Goal: Information Seeking & Learning: Learn about a topic

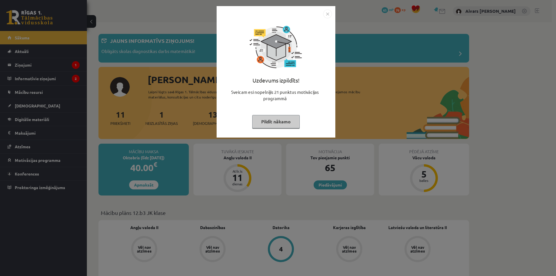
click at [283, 126] on button "Pildīt nākamo" at bounding box center [275, 121] width 47 height 13
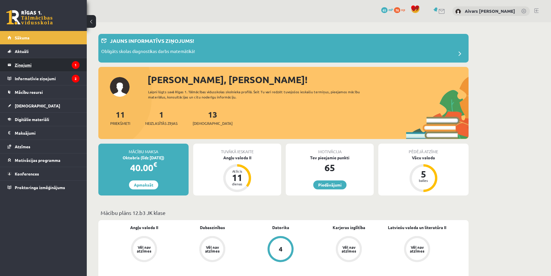
click at [52, 69] on legend "Ziņojumi 1" at bounding box center [47, 64] width 65 height 13
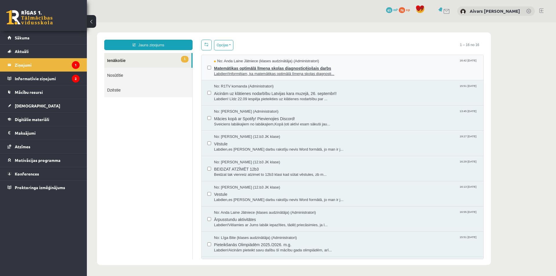
click at [261, 73] on span "Labdien!Informējam, ka matemātikas optimālā līmeņa skolas diagnosti..." at bounding box center [345, 74] width 263 height 6
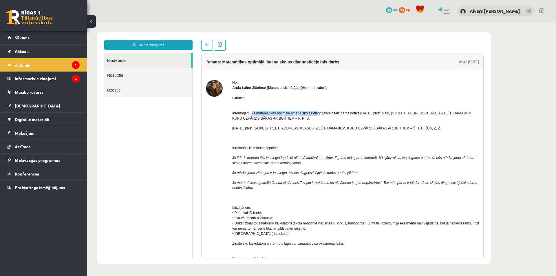
drag, startPoint x: 256, startPoint y: 112, endPoint x: 317, endPoint y: 111, distance: 61.7
click at [317, 111] on span "Informējam, ka matemātikas optimālā līmeņa skolas diagnosticējošais darbs notik…" at bounding box center [352, 115] width 240 height 9
drag, startPoint x: 336, startPoint y: 110, endPoint x: 376, endPoint y: 111, distance: 40.6
click at [376, 111] on span "Informējam, ka matemātikas optimālā līmeņa skolas diagnosticējošais darbs notik…" at bounding box center [352, 115] width 240 height 9
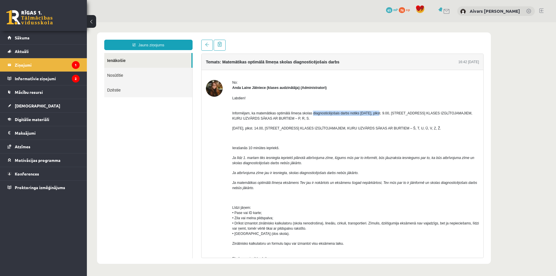
click at [376, 112] on span "Informējam, ka matemātikas optimālā līmeņa skolas diagnosticējošais darbs notik…" at bounding box center [352, 115] width 240 height 9
drag, startPoint x: 362, startPoint y: 113, endPoint x: 402, endPoint y: 114, distance: 40.0
click at [402, 114] on span "Informējam, ka matemātikas optimālā līmeņa skolas diagnosticējošais darbs notik…" at bounding box center [352, 115] width 240 height 9
drag, startPoint x: 425, startPoint y: 114, endPoint x: 440, endPoint y: 114, distance: 15.1
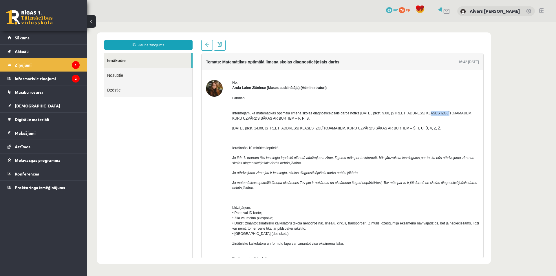
click at [434, 114] on span "Informējam, ka matemātikas optimālā līmeņa skolas diagnosticējošais darbs notik…" at bounding box center [352, 115] width 240 height 9
click at [440, 114] on span "Informējam, ka matemātikas optimālā līmeņa skolas diagnosticējošais darbs notik…" at bounding box center [352, 115] width 240 height 9
click at [436, 120] on p "Informējam, ka matemātikas optimālā līmeņa skolas diagnosticējošais darbs notik…" at bounding box center [355, 113] width 247 height 16
click at [460, 114] on span "Informējam, ka matemātikas optimālā līmeņa skolas diagnosticējošais darbs notik…" at bounding box center [352, 115] width 240 height 9
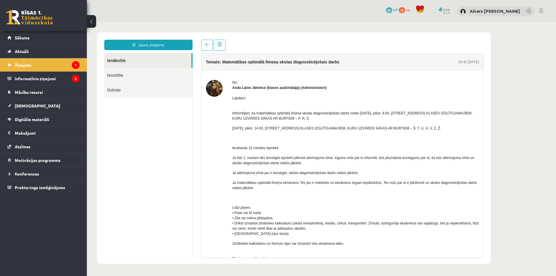
drag, startPoint x: 280, startPoint y: 117, endPoint x: 315, endPoint y: 121, distance: 35.2
click at [315, 121] on p "Informējam, ka matemātikas optimālā līmeņa skolas diagnosticējošais darbs notik…" at bounding box center [355, 113] width 247 height 16
click at [324, 119] on p "Informējam, ka matemātikas optimālā līmeņa skolas diagnosticējošais darbs notik…" at bounding box center [355, 113] width 247 height 16
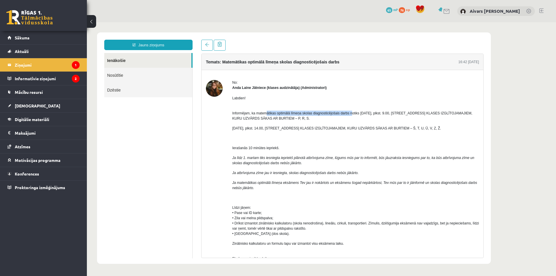
drag, startPoint x: 266, startPoint y: 111, endPoint x: 351, endPoint y: 115, distance: 85.5
click at [351, 115] on p "Informējam, ka matemātikas optimālā līmeņa skolas diagnosticējošais darbs notik…" at bounding box center [355, 113] width 247 height 16
drag, startPoint x: 321, startPoint y: 114, endPoint x: 365, endPoint y: 113, distance: 44.0
click at [365, 113] on span "Informējam, ka matemātikas optimālā līmeņa skolas diagnosticējošais darbs notik…" at bounding box center [352, 115] width 240 height 9
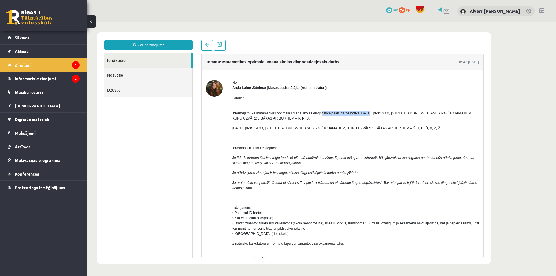
click at [366, 114] on span "Informējam, ka matemātikas optimālā līmeņa skolas diagnosticējošais darbs notik…" at bounding box center [352, 115] width 240 height 9
drag, startPoint x: 317, startPoint y: 127, endPoint x: 390, endPoint y: 129, distance: 73.5
click at [390, 129] on span "23. oktobrī, plkst. 14.00, Latgales ielā 257b – 12B3 KLASES IZGLĪTOJAMAJIEM, KU…" at bounding box center [336, 128] width 209 height 4
drag, startPoint x: 390, startPoint y: 129, endPoint x: 386, endPoint y: 136, distance: 8.7
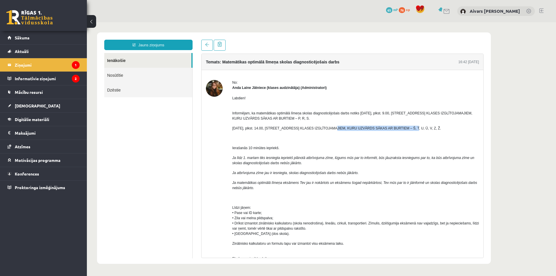
click at [390, 129] on span "23. oktobrī, plkst. 14.00, Latgales ielā 257b – 12B3 KLASES IZGLĪTOJAMAJIEM, KU…" at bounding box center [336, 128] width 209 height 4
click at [429, 126] on span "23. oktobrī, plkst. 14.00, Latgales ielā 257b – 12B3 KLASES IZGLĪTOJAMAJIEM, KU…" at bounding box center [336, 128] width 209 height 4
click at [360, 138] on p at bounding box center [355, 137] width 247 height 5
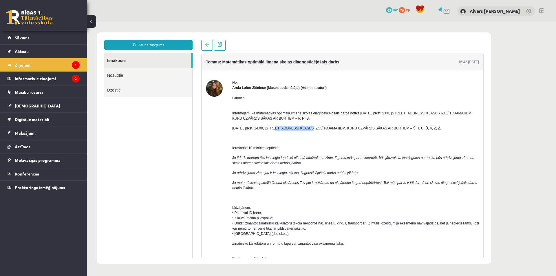
drag, startPoint x: 269, startPoint y: 128, endPoint x: 294, endPoint y: 128, distance: 25.5
click at [294, 128] on span "23. oktobrī, plkst. 14.00, Latgales ielā 257b – 12B3 KLASES IZGLĪTOJAMAJIEM, KU…" at bounding box center [336, 128] width 209 height 4
copy span "Latgales ielā 257b"
click at [391, 130] on span "23. oktobrī, plkst. 14.00, Latgales ielā 257b – 12B3 KLASES IZGLĪTOJAMAJIEM, KU…" at bounding box center [336, 128] width 209 height 4
drag, startPoint x: 228, startPoint y: 129, endPoint x: 261, endPoint y: 130, distance: 33.6
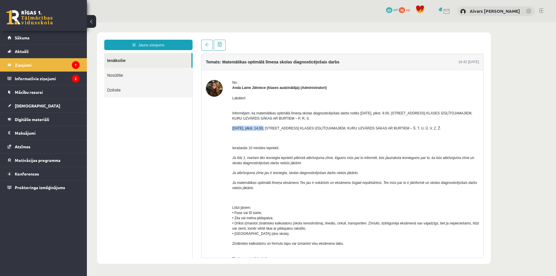
click at [261, 130] on p "23. oktobrī, plkst. 14.00, Latgales ielā 257b – 12B3 KLASES IZGLĪTOJAMAJIEM, KU…" at bounding box center [355, 128] width 247 height 5
drag, startPoint x: 264, startPoint y: 138, endPoint x: 260, endPoint y: 144, distance: 7.3
click at [264, 138] on p at bounding box center [355, 137] width 247 height 5
drag, startPoint x: 259, startPoint y: 144, endPoint x: 289, endPoint y: 147, distance: 30.2
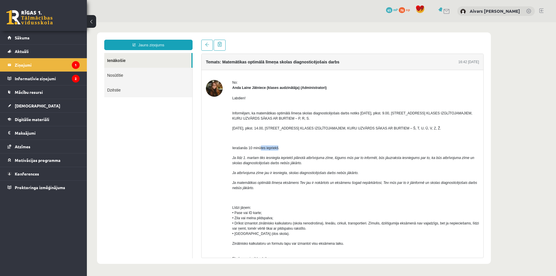
click at [289, 147] on p "Ierašanās 10 minūtes iepriekš." at bounding box center [355, 147] width 247 height 5
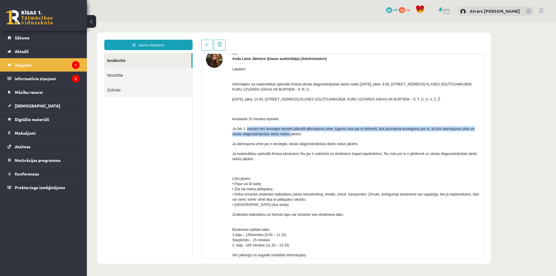
drag, startPoint x: 257, startPoint y: 131, endPoint x: 292, endPoint y: 133, distance: 34.9
click at [291, 133] on span "Ja līdz 1. martam tiks iesniegta iepriekš plānotā atbrīvojuma zīme, lūgums mūs …" at bounding box center [353, 131] width 242 height 9
click at [292, 133] on icon "nebūs jākārto." at bounding box center [291, 134] width 22 height 4
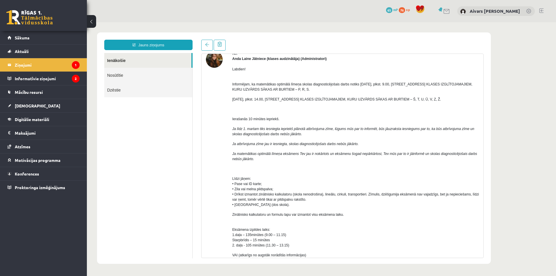
click at [300, 136] on p "Ja līdz 1. martam tiks iesniegta iepriekš plānotā atbrīvojuma zīme, lūgums mūs …" at bounding box center [355, 131] width 247 height 10
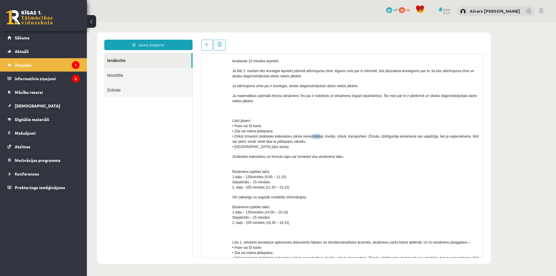
drag, startPoint x: 315, startPoint y: 138, endPoint x: 325, endPoint y: 135, distance: 9.8
click at [322, 136] on span "Līdzi jāņem: • Pase vai ID karte; • Zila vai melna pildspalva; • Drīkst izmanto…" at bounding box center [355, 134] width 247 height 30
click at [325, 135] on span "Līdzi jāņem: • Pase vai ID karte; • Zila vai melna pildspalva; • Drīkst izmanto…" at bounding box center [355, 134] width 247 height 30
drag, startPoint x: 329, startPoint y: 137, endPoint x: 337, endPoint y: 135, distance: 8.4
click at [337, 135] on span "Līdzi jāņem: • Pase vai ID karte; • Zila vai melna pildspalva; • Drīkst izmanto…" at bounding box center [355, 134] width 247 height 30
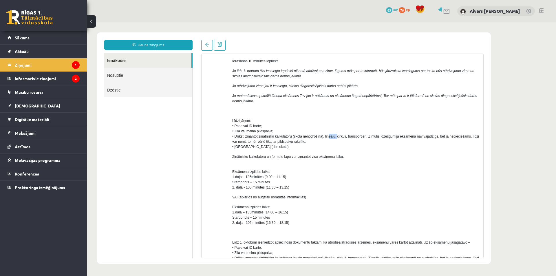
click at [337, 135] on span "Līdzi jāņem: • Pase vai ID karte; • Zila vai melna pildspalva; • Drīkst izmanto…" at bounding box center [355, 134] width 247 height 30
drag, startPoint x: 278, startPoint y: 141, endPoint x: 344, endPoint y: 146, distance: 67.1
click at [344, 146] on p "Līdzi jāņem: • Pase vai ID karte; • Zila vai melna pildspalva; • Drīkst izmanto…" at bounding box center [355, 133] width 247 height 31
drag, startPoint x: 375, startPoint y: 137, endPoint x: 397, endPoint y: 136, distance: 22.0
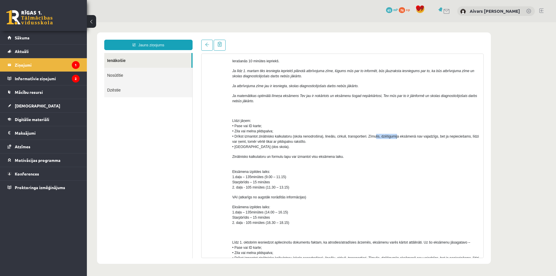
click at [397, 136] on span "Līdzi jāņem: • Pase vai ID karte; • Zila vai melna pildspalva; • Drīkst izmanto…" at bounding box center [355, 134] width 247 height 30
drag, startPoint x: 243, startPoint y: 146, endPoint x: 289, endPoint y: 149, distance: 45.5
click at [287, 149] on p "Līdzi jāņem: • Pase vai ID karte; • Zila vai melna pildspalva; • Drīkst izmanto…" at bounding box center [355, 133] width 247 height 31
click at [289, 149] on p "Līdzi jāņem: • Pase vai ID karte; • Zila vai melna pildspalva; • Drīkst izmanto…" at bounding box center [355, 133] width 247 height 31
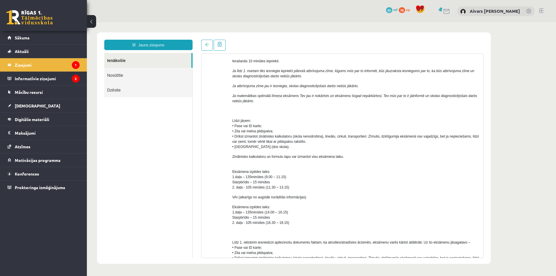
scroll to position [116, 0]
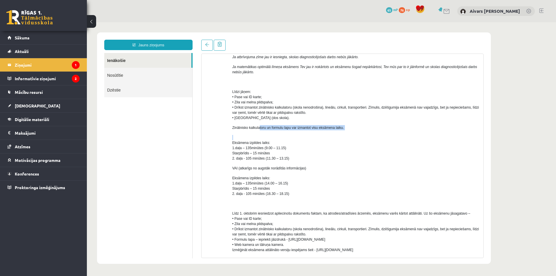
drag, startPoint x: 268, startPoint y: 129, endPoint x: 307, endPoint y: 131, distance: 38.5
click at [307, 131] on div "Labdien! Informējam, ka matemātikas optimālā līmeņa skolas diagnosticējošais da…" at bounding box center [355, 168] width 247 height 387
click at [303, 133] on div "Labdien! Informējam, ka matemātikas optimālā līmeņa skolas diagnosticējošais da…" at bounding box center [355, 168] width 247 height 387
drag, startPoint x: 240, startPoint y: 149, endPoint x: 276, endPoint y: 149, distance: 35.9
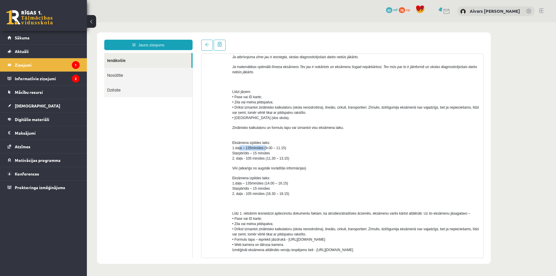
click at [276, 149] on span "Eksāmena izpildes laiks: 1.daļa – 135minūtes (9.00 – 11.15) Starpbrīdis – 15 mi…" at bounding box center [260, 151] width 57 height 20
drag, startPoint x: 256, startPoint y: 157, endPoint x: 302, endPoint y: 158, distance: 46.3
click at [296, 158] on p "Eksāmena izpildes laiks: 1.daļa – 135minūtes (9.00 – 11.15) Starpbrīdis – 15 mi…" at bounding box center [355, 148] width 247 height 26
click at [302, 158] on p "Eksāmena izpildes laiks: 1.daļa – 135minūtes (9.00 – 11.15) Starpbrīdis – 15 mi…" at bounding box center [355, 148] width 247 height 26
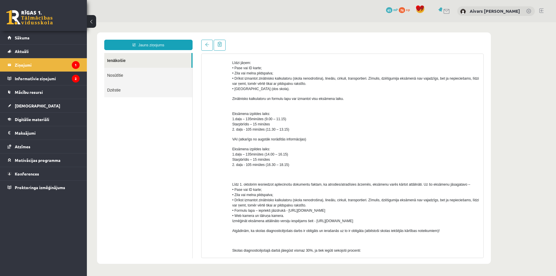
scroll to position [87, 0]
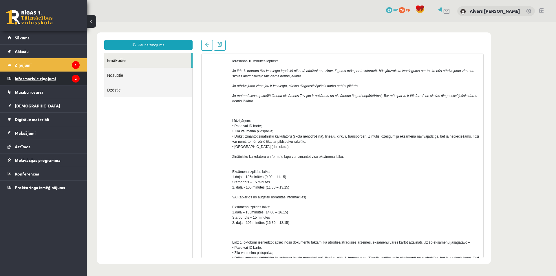
click at [47, 74] on legend "Informatīvie ziņojumi 2" at bounding box center [47, 78] width 65 height 13
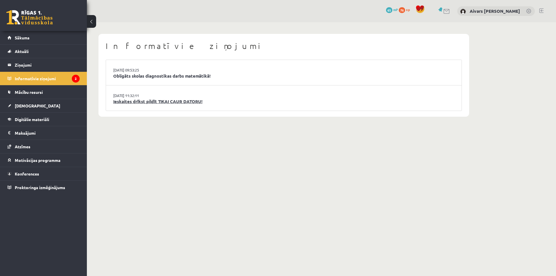
click at [139, 102] on link "Ieskaites drīkst pildīt TIKAI CAUR DATORU!" at bounding box center [283, 101] width 341 height 7
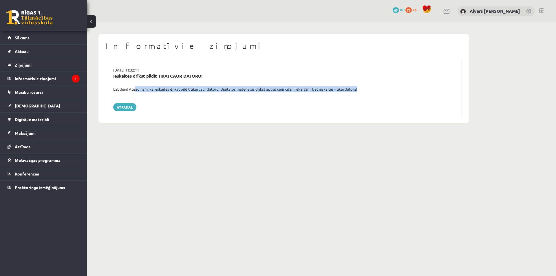
drag, startPoint x: 133, startPoint y: 89, endPoint x: 183, endPoint y: 95, distance: 50.4
click at [183, 95] on div "15.09.2025 11:32:11 Ieskaites drīkst pildīt TIKAI CAUR DATORU! Labdien! Atgādin…" at bounding box center [284, 89] width 356 height 58
drag, startPoint x: 200, startPoint y: 91, endPoint x: 238, endPoint y: 92, distance: 37.4
click at [233, 92] on div "15.09.2025 11:32:11 Ieskaites drīkst pildīt TIKAI CAUR DATORU! Labdien! Atgādin…" at bounding box center [284, 89] width 356 height 58
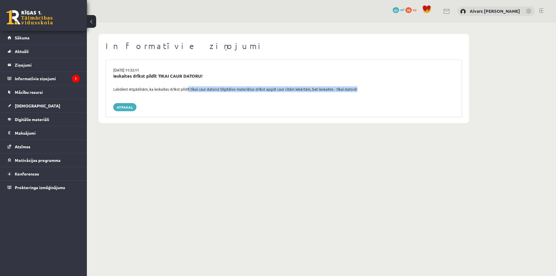
click at [238, 92] on div "15.09.2025 11:32:11 Ieskaites drīkst pildīt TIKAI CAUR DATORU! Labdien! Atgādin…" at bounding box center [284, 89] width 356 height 58
drag, startPoint x: 254, startPoint y: 89, endPoint x: 315, endPoint y: 94, distance: 61.0
click at [314, 94] on div "15.09.2025 11:32:11 Ieskaites drīkst pildīt TIKAI CAUR DATORU! Labdien! Atgādin…" at bounding box center [284, 89] width 356 height 58
click at [315, 94] on div "15.09.2025 11:32:11 Ieskaites drīkst pildīt TIKAI CAUR DATORU! Labdien! Atgādin…" at bounding box center [284, 89] width 356 height 58
drag, startPoint x: 286, startPoint y: 89, endPoint x: 347, endPoint y: 96, distance: 61.2
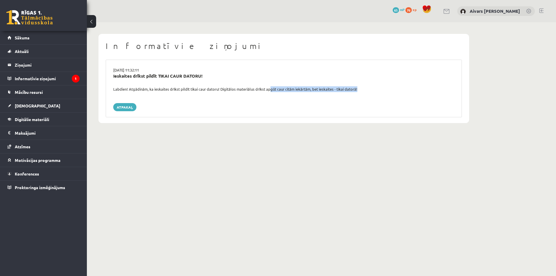
click at [347, 95] on div "15.09.2025 11:32:11 Ieskaites drīkst pildīt TIKAI CAUR DATORU! Labdien! Atgādin…" at bounding box center [284, 89] width 356 height 58
click at [347, 96] on div "15.09.2025 11:32:11 Ieskaites drīkst pildīt TIKAI CAUR DATORU! Labdien! Atgādin…" at bounding box center [284, 89] width 356 height 58
click at [338, 101] on div "15.09.2025 11:32:11 Ieskaites drīkst pildīt TIKAI CAUR DATORU! Labdien! Atgādin…" at bounding box center [284, 89] width 356 height 58
click at [53, 74] on legend "Informatīvie ziņojumi 1" at bounding box center [47, 78] width 65 height 13
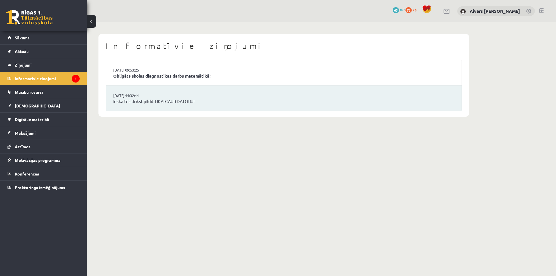
click at [135, 75] on link "Obligāts skolas diagnostikas darbs matemātikā!" at bounding box center [283, 76] width 341 height 7
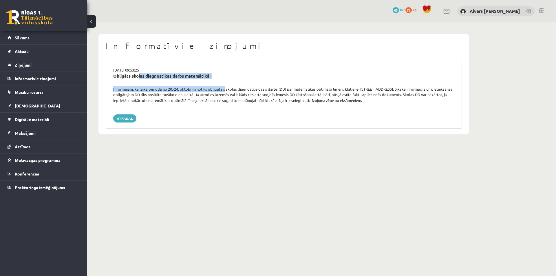
drag, startPoint x: 184, startPoint y: 86, endPoint x: 225, endPoint y: 89, distance: 41.2
click at [225, 89] on div "[DATE] 09:53:25 Obligāts skolas diagnostikas darbs matemātikā! Informējam, ka l…" at bounding box center [284, 94] width 356 height 69
click at [225, 89] on div "Informējam, ka laika periodā no 20.-24. oktobrim notiks obligātais skolas diagn…" at bounding box center [284, 94] width 350 height 17
drag, startPoint x: 188, startPoint y: 89, endPoint x: 249, endPoint y: 89, distance: 61.4
click at [248, 90] on div "Informējam, ka laika periodā no 20.-24. oktobrim notiks obligātais skolas diagn…" at bounding box center [284, 94] width 350 height 17
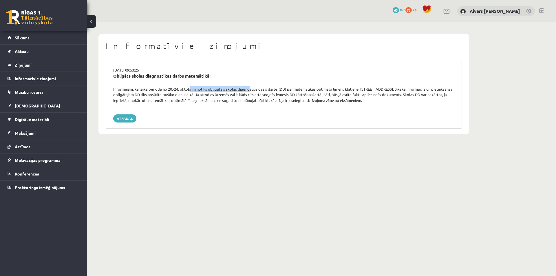
click at [249, 89] on div "Informējam, ka laika periodā no 20.-24. oktobrim notiks obligātais skolas diagn…" at bounding box center [284, 94] width 350 height 17
drag, startPoint x: 283, startPoint y: 89, endPoint x: 306, endPoint y: 91, distance: 22.6
click at [303, 91] on div "Informējam, ka laika periodā no 20.-24. oktobrim notiks obligātais skolas diagn…" at bounding box center [284, 94] width 350 height 17
drag, startPoint x: 306, startPoint y: 91, endPoint x: 316, endPoint y: 75, distance: 18.4
click at [306, 90] on div "Informējam, ka laika periodā no 20.-24. oktobrim notiks obligātais skolas diagn…" at bounding box center [284, 94] width 350 height 17
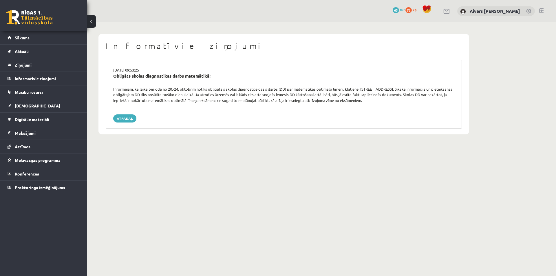
click at [317, 72] on div "[DATE] 09:53:25" at bounding box center [284, 70] width 350 height 6
drag, startPoint x: 326, startPoint y: 87, endPoint x: 347, endPoint y: 88, distance: 20.9
click at [347, 88] on div "[DATE] 09:53:25 Obligāts skolas diagnostikas darbs matemātikā! Informējam, ka l…" at bounding box center [284, 94] width 356 height 69
click at [347, 88] on div "Informējam, ka laika periodā no 20.-24. oktobrim notiks obligātais skolas diagn…" at bounding box center [284, 94] width 350 height 17
drag, startPoint x: 375, startPoint y: 87, endPoint x: 394, endPoint y: 87, distance: 18.5
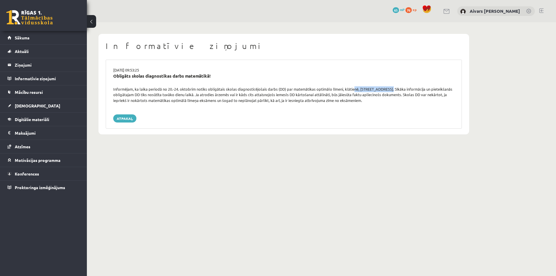
click at [393, 87] on div "Informējam, ka laika periodā no 20.-24. oktobrim notiks obligātais skolas diagn…" at bounding box center [284, 94] width 350 height 17
click at [394, 87] on div "Informējam, ka laika periodā no 20.-24. oktobrim notiks obligātais skolas diagn…" at bounding box center [284, 94] width 350 height 17
drag, startPoint x: 155, startPoint y: 94, endPoint x: 186, endPoint y: 94, distance: 31.0
click at [186, 94] on div "Informējam, ka laika periodā no 20.-24. oktobrim notiks obligātais skolas diagn…" at bounding box center [284, 94] width 350 height 17
drag, startPoint x: 190, startPoint y: 94, endPoint x: 299, endPoint y: 97, distance: 109.5
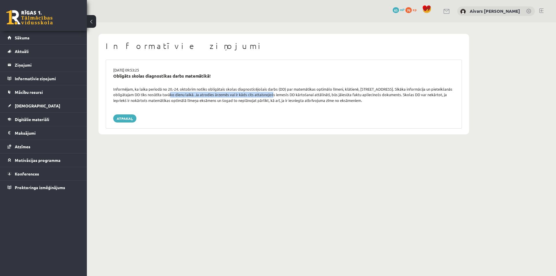
click at [297, 97] on div "Informējam, ka laika periodā no 20.-24. oktobrim notiks obligātais skolas diagn…" at bounding box center [284, 94] width 350 height 17
click at [300, 97] on div "Informējam, ka laika periodā no 20.-24. oktobrim notiks obligātais skolas diagn…" at bounding box center [284, 94] width 350 height 17
click at [282, 112] on div "[DATE] 09:53:25 Obligāts skolas diagnostikas darbs matemātikā! Informējam, ka l…" at bounding box center [284, 94] width 356 height 69
drag, startPoint x: 256, startPoint y: 96, endPoint x: 344, endPoint y: 96, distance: 88.0
click at [344, 96] on div "Informējam, ka laika periodā no 20.-24. oktobrim notiks obligātais skolas diagn…" at bounding box center [284, 94] width 350 height 17
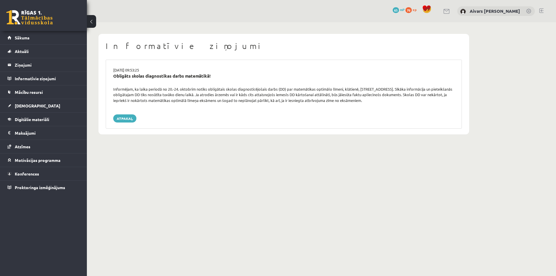
click at [293, 111] on div "[DATE] 09:53:25 Obligāts skolas diagnostikas darbs matemātikā! Informējam, ka l…" at bounding box center [284, 94] width 356 height 69
drag, startPoint x: 267, startPoint y: 96, endPoint x: 298, endPoint y: 96, distance: 31.0
click at [297, 96] on div "Informējam, ka laika periodā no 20.-24. oktobrim notiks obligātais skolas diagn…" at bounding box center [284, 94] width 350 height 17
drag, startPoint x: 315, startPoint y: 94, endPoint x: 431, endPoint y: 101, distance: 116.9
click at [431, 101] on div "Informējam, ka laika periodā no 20.-24. oktobrim notiks obligātais skolas diagn…" at bounding box center [284, 94] width 350 height 17
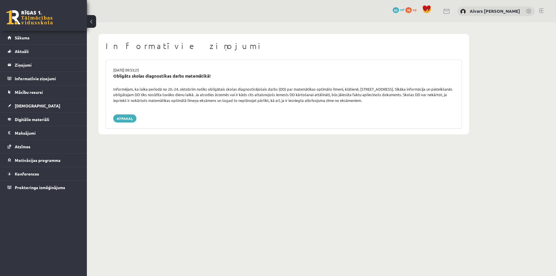
click at [418, 103] on div "[DATE] 09:53:25 Obligāts skolas diagnostikas darbs matemātikā! Informējam, ka l…" at bounding box center [284, 94] width 356 height 69
drag, startPoint x: 369, startPoint y: 96, endPoint x: 441, endPoint y: 100, distance: 71.9
click at [441, 100] on div "Informējam, ka laika periodā no 20.-24. oktobrim notiks obligātais skolas diagn…" at bounding box center [284, 94] width 350 height 17
click at [440, 100] on div "Informējam, ka laika periodā no 20.-24. oktobrim notiks obligātais skolas diagn…" at bounding box center [284, 94] width 350 height 17
drag, startPoint x: 169, startPoint y: 101, endPoint x: 227, endPoint y: 101, distance: 58.2
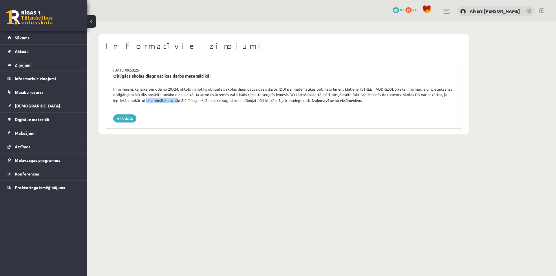
click at [212, 101] on div "Informējam, ka laika periodā no 20.-24. oktobrim notiks obligātais skolas diagn…" at bounding box center [284, 94] width 350 height 17
click at [227, 101] on div "Informējam, ka laika periodā no 20.-24. oktobrim notiks obligātais skolas diagn…" at bounding box center [284, 94] width 350 height 17
drag, startPoint x: 171, startPoint y: 100, endPoint x: 213, endPoint y: 100, distance: 42.0
click at [208, 100] on div "Informējam, ka laika periodā no 20.-24. oktobrim notiks obligātais skolas diagn…" at bounding box center [284, 94] width 350 height 17
click at [213, 100] on div "Informējam, ka laika periodā no 20.-24. oktobrim notiks obligātais skolas diagn…" at bounding box center [284, 94] width 350 height 17
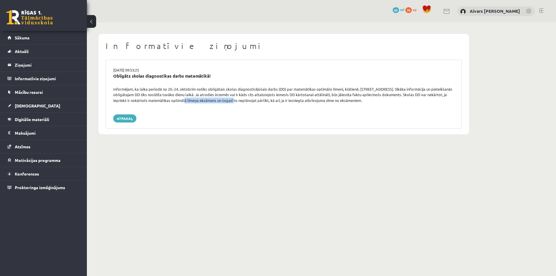
drag, startPoint x: 209, startPoint y: 102, endPoint x: 263, endPoint y: 102, distance: 54.1
click at [262, 102] on div "Informējam, ka laika periodā no 20.-24. oktobrim notiks obligātais skolas diagn…" at bounding box center [284, 94] width 350 height 17
click at [264, 102] on div "Informējam, ka laika periodā no 20.-24. oktobrim notiks obligātais skolas diagn…" at bounding box center [284, 94] width 350 height 17
drag, startPoint x: 322, startPoint y: 93, endPoint x: 407, endPoint y: 95, distance: 84.3
click at [407, 94] on div "Informējam, ka laika periodā no 20.-24. oktobrim notiks obligātais skolas diagn…" at bounding box center [284, 94] width 350 height 17
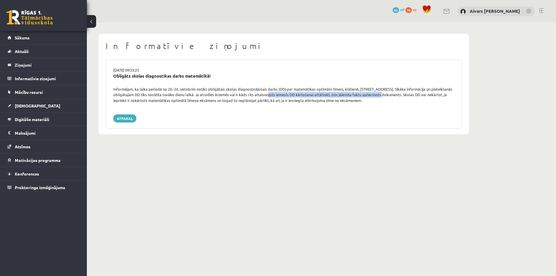
click at [407, 95] on div "Informējam, ka laika periodā no 20.-24. oktobrim notiks obligātais skolas diagn…" at bounding box center [284, 94] width 350 height 17
drag, startPoint x: 220, startPoint y: 91, endPoint x: 250, endPoint y: 88, distance: 29.9
click at [250, 88] on div "Informējam, ka laika periodā no 20.-24. oktobrim notiks obligātais skolas diagn…" at bounding box center [284, 94] width 350 height 17
drag, startPoint x: 265, startPoint y: 86, endPoint x: 336, endPoint y: 88, distance: 71.0
click at [336, 88] on div "Informējam, ka laika periodā no 20.-24. oktobrim notiks obligātais skolas diagn…" at bounding box center [284, 94] width 350 height 17
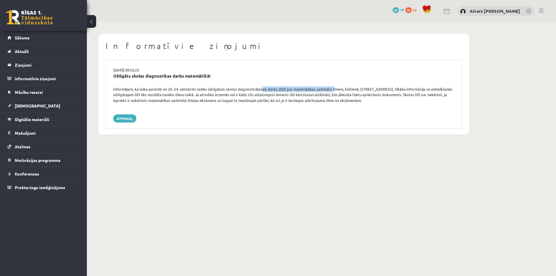
click at [336, 88] on div "Informējam, ka laika periodā no 20.-24. oktobrim notiks obligātais skolas diagn…" at bounding box center [284, 94] width 350 height 17
drag, startPoint x: 334, startPoint y: 87, endPoint x: 388, endPoint y: 89, distance: 54.4
click at [388, 89] on div "Informējam, ka laika periodā no 20.-24. oktobrim notiks obligātais skolas diagn…" at bounding box center [284, 94] width 350 height 17
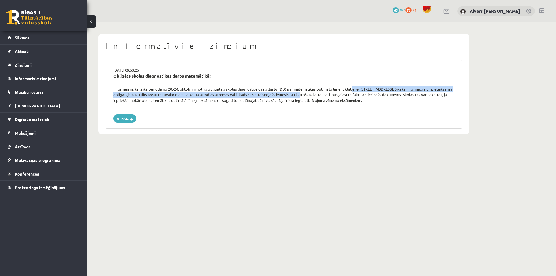
drag, startPoint x: 322, startPoint y: 94, endPoint x: 360, endPoint y: 92, distance: 38.6
click at [360, 92] on div "Informējam, ka laika periodā no 20.-24. oktobrim notiks obligātais skolas diagn…" at bounding box center [284, 94] width 350 height 17
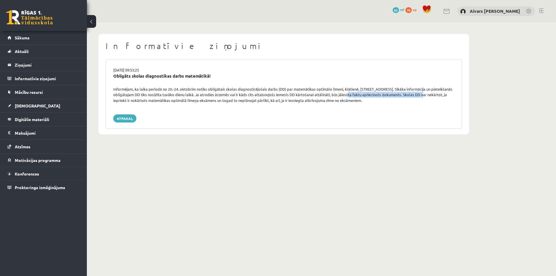
drag, startPoint x: 378, startPoint y: 93, endPoint x: 450, endPoint y: 96, distance: 71.6
click at [450, 96] on div "Informējam, ka laika periodā no 20.-24. oktobrim notiks obligātais skolas diagn…" at bounding box center [284, 94] width 350 height 17
drag, startPoint x: 137, startPoint y: 102, endPoint x: 151, endPoint y: 102, distance: 13.9
click at [151, 102] on div "Informējam, ka laika periodā no 20.-24. oktobrim notiks obligātais skolas diagn…" at bounding box center [284, 94] width 350 height 17
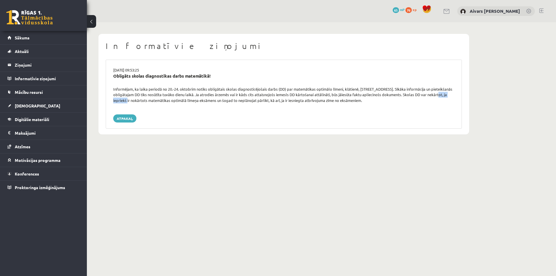
click at [151, 102] on div "Informējam, ka laika periodā no 20.-24. oktobrim notiks obligātais skolas diagn…" at bounding box center [284, 94] width 350 height 17
drag, startPoint x: 165, startPoint y: 100, endPoint x: 245, endPoint y: 100, distance: 80.5
click at [245, 100] on div "Informējam, ka laika periodā no 20.-24. oktobrim notiks obligātais skolas diagn…" at bounding box center [284, 94] width 350 height 17
drag, startPoint x: 266, startPoint y: 101, endPoint x: 297, endPoint y: 103, distance: 30.8
click at [295, 103] on div "Informējam, ka laika periodā no 20.-24. oktobrim notiks obligātais skolas diagn…" at bounding box center [284, 94] width 350 height 17
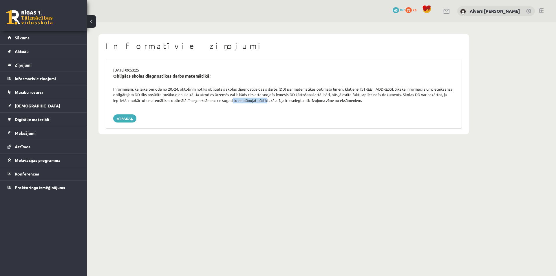
click at [297, 104] on div "[DATE] 09:53:25 Obligāts skolas diagnostikas darbs matemātikā! Informējam, ka l…" at bounding box center [284, 94] width 356 height 69
drag, startPoint x: 161, startPoint y: 91, endPoint x: 205, endPoint y: 88, distance: 43.5
click at [197, 89] on div "Informējam, ka laika periodā no 20.-24. oktobrim notiks obligātais skolas diagn…" at bounding box center [284, 94] width 350 height 17
drag, startPoint x: 218, startPoint y: 87, endPoint x: 298, endPoint y: 86, distance: 79.6
click at [298, 86] on div "[DATE] 09:53:25 Obligāts skolas diagnostikas darbs matemātikā! Informējam, ka l…" at bounding box center [284, 94] width 356 height 69
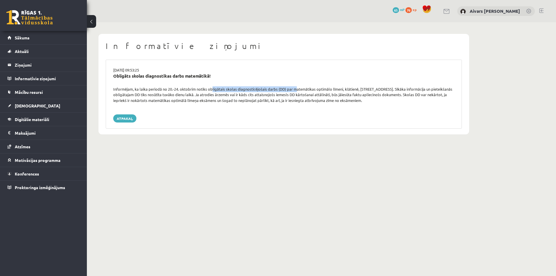
click at [298, 86] on div "Obligāts skolas diagnostikas darbs matemātikā!" at bounding box center [284, 80] width 350 height 14
drag, startPoint x: 299, startPoint y: 88, endPoint x: 368, endPoint y: 89, distance: 68.9
click at [366, 89] on div "Informējam, ka laika periodā no 20.-24. oktobrim notiks obligātais skolas diagn…" at bounding box center [284, 94] width 350 height 17
click at [368, 89] on div "Informējam, ka laika periodā no 20.-24. oktobrim notiks obligātais skolas diagn…" at bounding box center [284, 94] width 350 height 17
drag, startPoint x: 260, startPoint y: 89, endPoint x: 344, endPoint y: 91, distance: 83.7
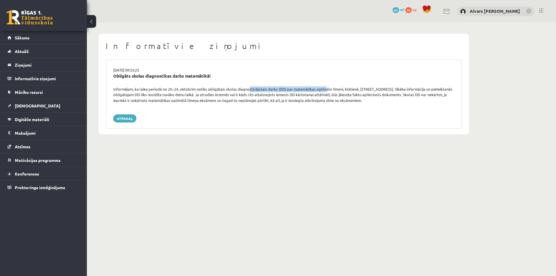
click at [342, 91] on div "Informējam, ka laika periodā no 20.-24. oktobrim notiks obligātais skolas diagn…" at bounding box center [284, 94] width 350 height 17
click at [344, 91] on div "Informējam, ka laika periodā no 20.-24. oktobrim notiks obligātais skolas diagn…" at bounding box center [284, 94] width 350 height 17
drag, startPoint x: 144, startPoint y: 71, endPoint x: 213, endPoint y: 73, distance: 69.5
click at [214, 73] on div "[DATE] 09:53:25 Obligāts skolas diagnostikas darbs matemātikā! Informējam, ka l…" at bounding box center [284, 94] width 356 height 69
click at [162, 71] on div "[DATE] 09:53:25" at bounding box center [284, 70] width 350 height 6
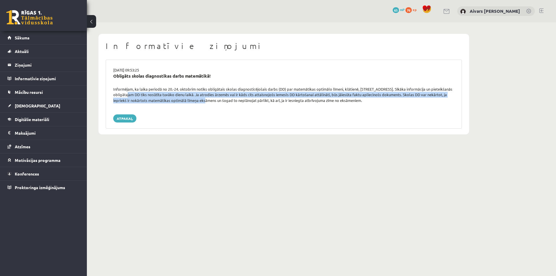
drag, startPoint x: 174, startPoint y: 95, endPoint x: 303, endPoint y: 109, distance: 129.9
click at [299, 109] on div "[DATE] 09:53:25 Obligāts skolas diagnostikas darbs matemātikā! Informējam, ka l…" at bounding box center [284, 94] width 356 height 69
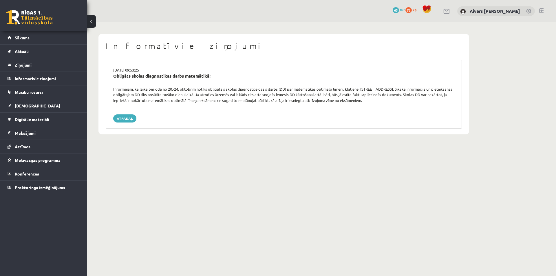
click at [303, 109] on div "[DATE] 09:53:25 Obligāts skolas diagnostikas darbs matemātikā! Informējam, ka l…" at bounding box center [284, 94] width 356 height 69
drag, startPoint x: 129, startPoint y: 94, endPoint x: 179, endPoint y: 97, distance: 50.7
click at [179, 97] on div "Informējam, ka laika periodā no 20.-24. oktobrim notiks obligātais skolas diagn…" at bounding box center [284, 94] width 350 height 17
drag, startPoint x: 189, startPoint y: 95, endPoint x: 241, endPoint y: 95, distance: 51.5
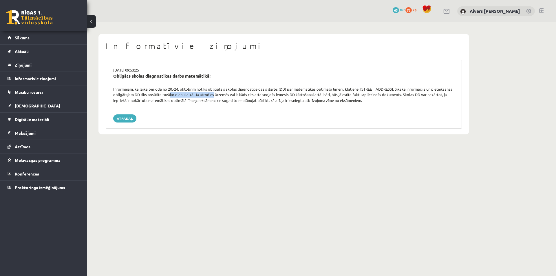
click at [240, 95] on div "Informējam, ka laika periodā no 20.-24. oktobrim notiks obligātais skolas diagn…" at bounding box center [284, 94] width 350 height 17
click at [241, 95] on div "Informējam, ka laika periodā no 20.-24. oktobrim notiks obligātais skolas diagn…" at bounding box center [284, 94] width 350 height 17
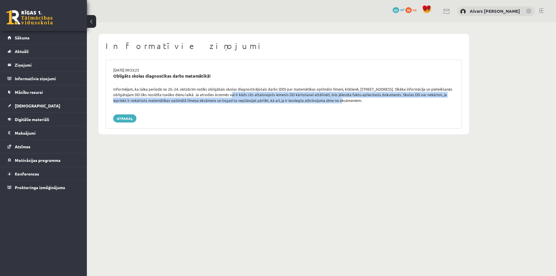
drag, startPoint x: 255, startPoint y: 95, endPoint x: 372, endPoint y: 101, distance: 117.4
click at [370, 101] on div "Informējam, ka laika periodā no 20.-24. oktobrim notiks obligātais skolas diagn…" at bounding box center [284, 94] width 350 height 17
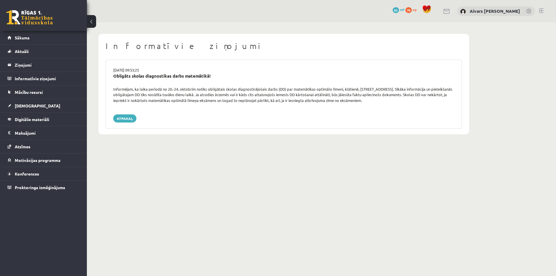
click at [340, 109] on div "[DATE] 09:53:25 Obligāts skolas diagnostikas darbs matemātikā! Informējam, ka l…" at bounding box center [284, 94] width 356 height 69
click at [39, 76] on legend "Informatīvie ziņojumi 0" at bounding box center [47, 78] width 65 height 13
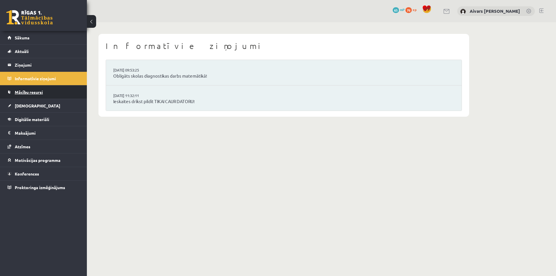
click at [51, 87] on link "Mācību resursi" at bounding box center [44, 91] width 72 height 13
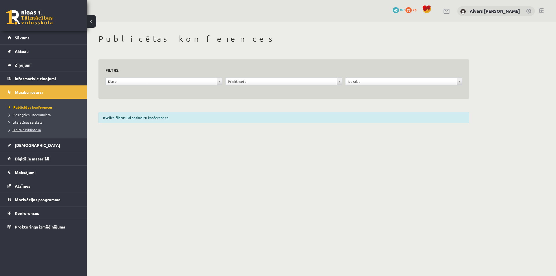
click at [36, 127] on span "Digitālā bibliotēka" at bounding box center [25, 129] width 32 height 5
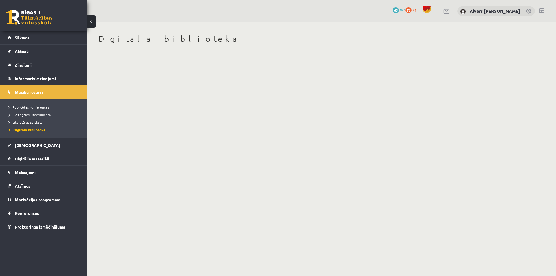
click at [34, 123] on span "Literatūras saraksts" at bounding box center [26, 122] width 34 height 5
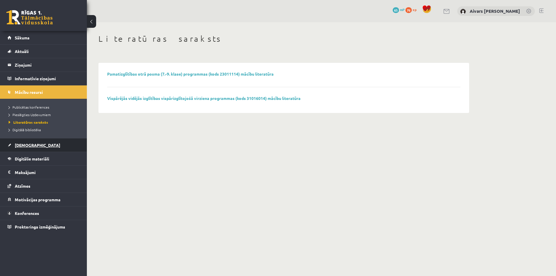
click at [30, 145] on span "[DEMOGRAPHIC_DATA]" at bounding box center [37, 144] width 45 height 5
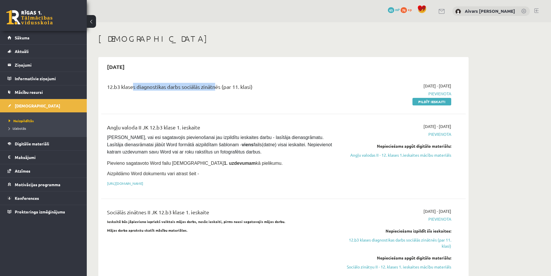
drag, startPoint x: 142, startPoint y: 86, endPoint x: 271, endPoint y: 90, distance: 129.5
click at [259, 89] on div "12.b3 klases diagnostikas darbs sociālās zinātnēs (par 11. klasi)" at bounding box center [220, 88] width 227 height 11
click at [271, 90] on div "12.b3 klases diagnostikas darbs sociālās zinātnēs (par 11. klasi)" at bounding box center [220, 88] width 227 height 11
click at [457, 84] on div "12.b3 klases diagnostikas darbs sociālās zinātnēs (par 11. klasi) [DATE] - [DAT…" at bounding box center [283, 94] width 353 height 22
click at [461, 84] on div "12.b3 klases diagnostikas darbs sociālās zinātnēs (par 11. klasi) [DATE] - [DAT…" at bounding box center [283, 93] width 365 height 33
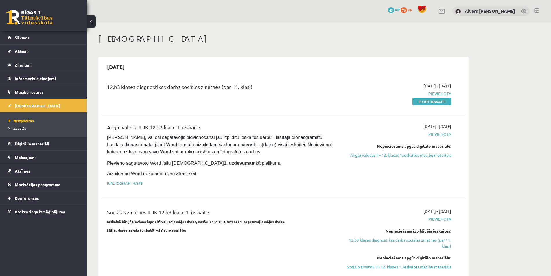
drag, startPoint x: 417, startPoint y: 127, endPoint x: 459, endPoint y: 122, distance: 42.0
click at [458, 122] on div "Angļu valoda II JK 12.b3 klase 1. ieskaite [PERSON_NAME], vai esi sagatavojis p…" at bounding box center [283, 157] width 365 height 78
click at [459, 122] on div "Angļu valoda II JK 12.b3 klase 1. ieskaite [PERSON_NAME], vai esi sagatavojis p…" at bounding box center [283, 157] width 365 height 78
drag, startPoint x: 227, startPoint y: 130, endPoint x: 256, endPoint y: 129, distance: 29.2
click at [247, 130] on div "Angļu valoda II JK 12.b3 klase 1. ieskaite" at bounding box center [220, 128] width 227 height 11
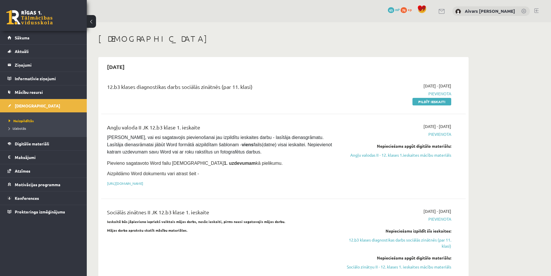
click at [256, 129] on div "Angļu valoda II JK 12.b3 klase 1. ieskaite" at bounding box center [220, 128] width 227 height 11
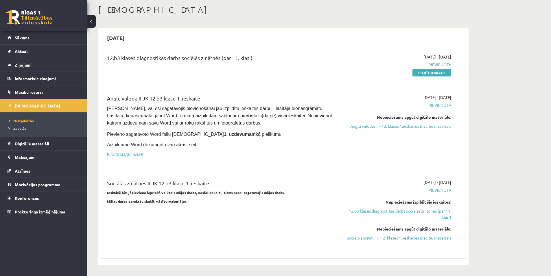
scroll to position [58, 0]
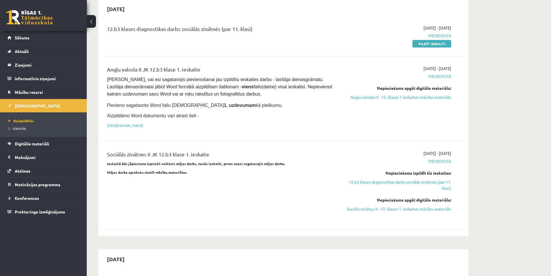
click at [457, 152] on div "Sociālās zinātnes II JK 12.b3 klase 1. ieskaite Ieskaitē būs jāpievieno iepriek…" at bounding box center [283, 185] width 353 height 70
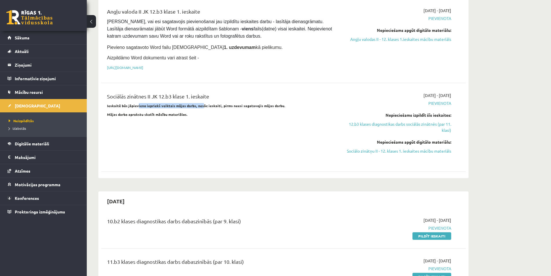
drag, startPoint x: 170, startPoint y: 104, endPoint x: 213, endPoint y: 107, distance: 43.8
click at [210, 107] on strong "Ieskaitē būs jāpievieno iepriekš veiktais mājas darbs, nesāc ieskaiti, pirms ne…" at bounding box center [196, 105] width 179 height 5
click at [217, 108] on strong "Ieskaitē būs jāpievieno iepriekš veiktais mājas darbs, nesāc ieskaiti, pirms ne…" at bounding box center [196, 105] width 179 height 5
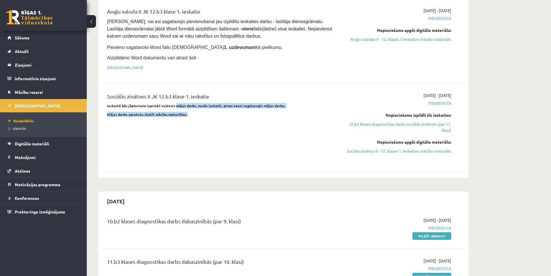
drag, startPoint x: 196, startPoint y: 105, endPoint x: 272, endPoint y: 111, distance: 75.8
click at [271, 111] on div "Sociālās zinātnes II JK 12.b3 klase 1. ieskaite Ieskaitē būs jāpievieno iepriek…" at bounding box center [220, 127] width 235 height 70
click at [272, 111] on div "Sociālās zinātnes II JK 12.b3 klase 1. ieskaite Ieskaitē būs jāpievieno iepriek…" at bounding box center [220, 127] width 235 height 70
click at [268, 108] on strong "Ieskaitē būs jāpievieno iepriekš veiktais mājas darbs, nesāc ieskaiti, pirms ne…" at bounding box center [196, 105] width 179 height 5
click at [277, 108] on strong "Ieskaitē būs jāpievieno iepriekš veiktais mājas darbs, nesāc ieskaiti, pirms ne…" at bounding box center [196, 105] width 179 height 5
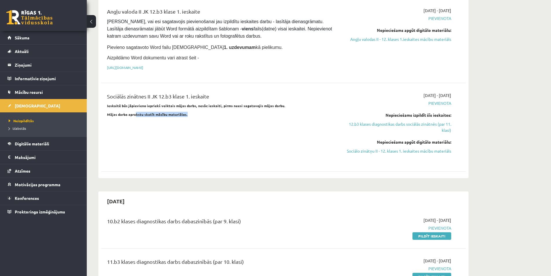
drag, startPoint x: 159, startPoint y: 108, endPoint x: 228, endPoint y: 113, distance: 69.4
click at [215, 112] on div "Sociālās zinātnes II JK 12.b3 klase 1. ieskaite Ieskaitē būs jāpievieno iepriek…" at bounding box center [220, 127] width 235 height 70
click at [230, 114] on p "Mājas darba aprakstu skatīt mācību materiālos." at bounding box center [220, 114] width 227 height 5
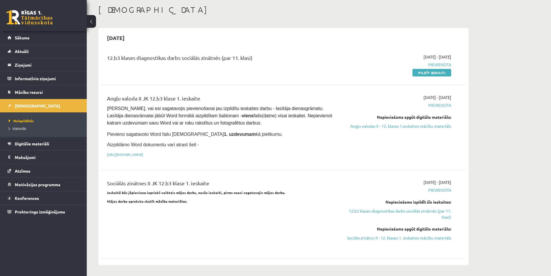
scroll to position [0, 0]
